Goal: Find contact information: Find contact information

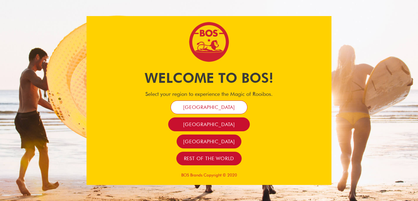
click at [212, 106] on span "[GEOGRAPHIC_DATA]" at bounding box center [209, 107] width 52 height 6
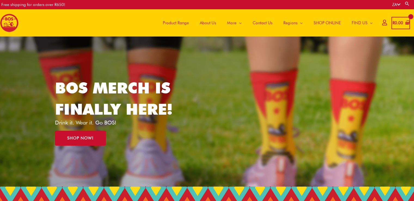
click at [264, 22] on span "Contact Us" at bounding box center [263, 23] width 20 height 16
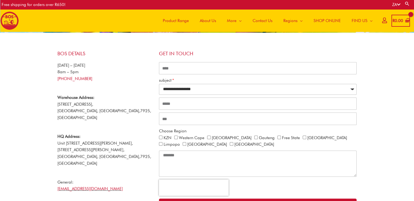
scroll to position [81, 0]
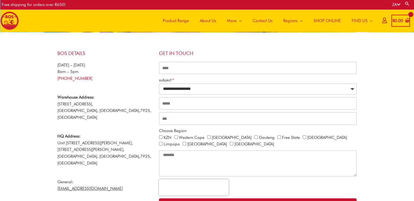
click at [85, 186] on link "[EMAIL_ADDRESS][DOMAIN_NAME]" at bounding box center [89, 188] width 65 height 5
click at [180, 19] on span "Product Range" at bounding box center [176, 21] width 26 height 16
click at [175, 21] on span "Product Range" at bounding box center [176, 21] width 26 height 16
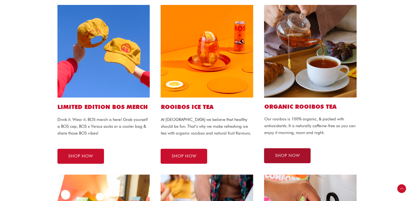
scroll to position [136, 0]
click at [298, 156] on span "SHOP NOW" at bounding box center [287, 156] width 25 height 4
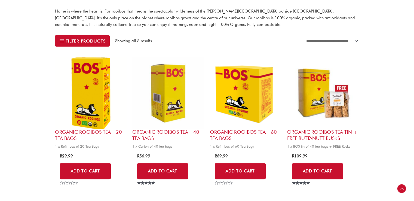
scroll to position [163, 0]
